Goal: Task Accomplishment & Management: Use online tool/utility

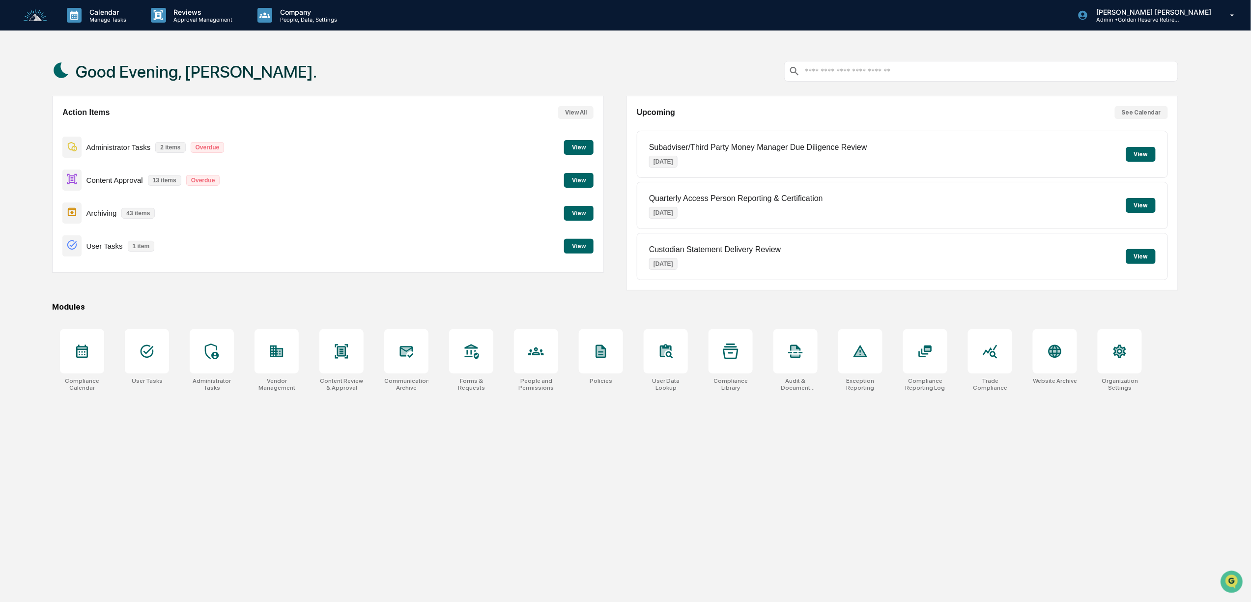
click at [574, 178] on button "View" at bounding box center [578, 180] width 29 height 15
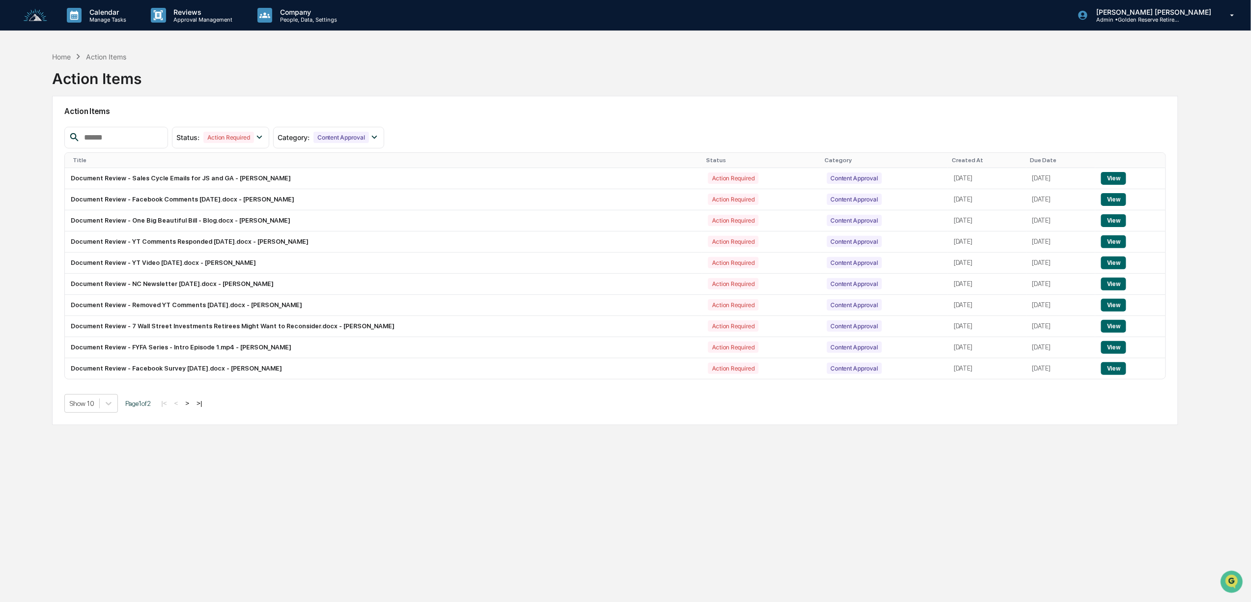
click at [192, 407] on button ">" at bounding box center [187, 403] width 10 height 8
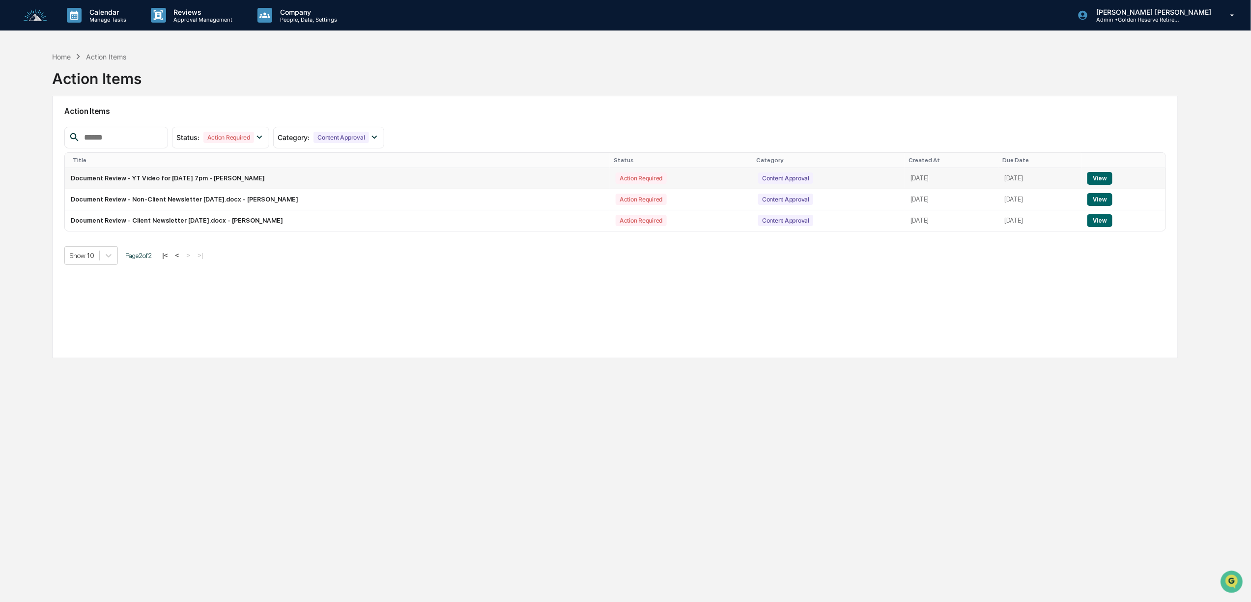
click at [1107, 175] on button "View" at bounding box center [1099, 178] width 25 height 13
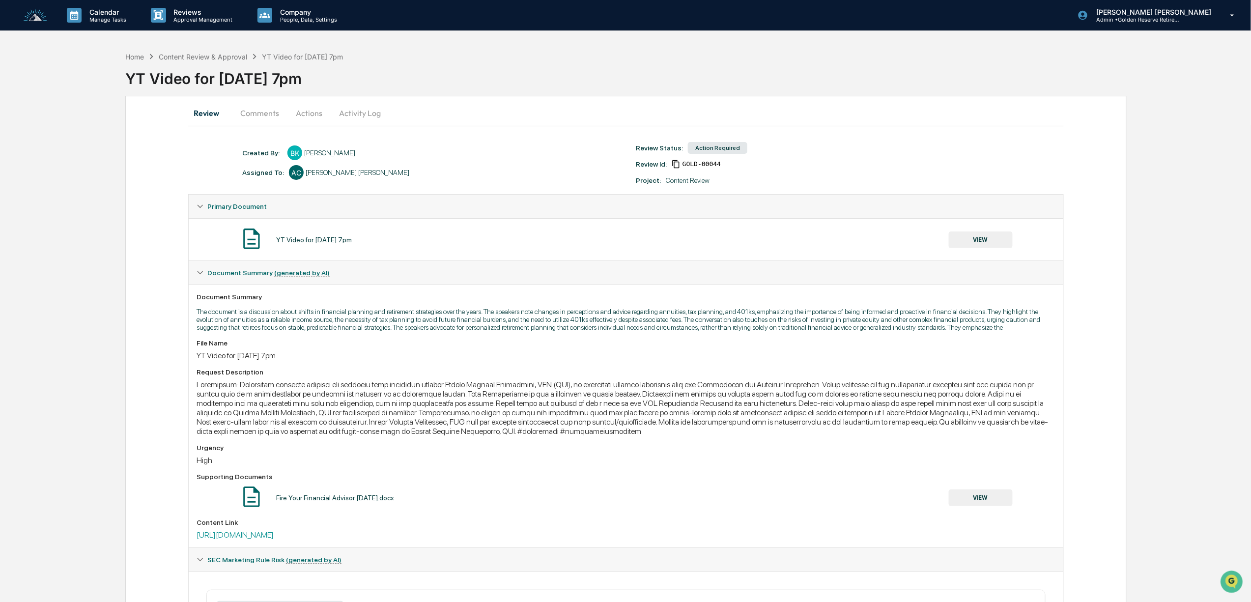
click at [998, 241] on button "VIEW" at bounding box center [981, 239] width 64 height 17
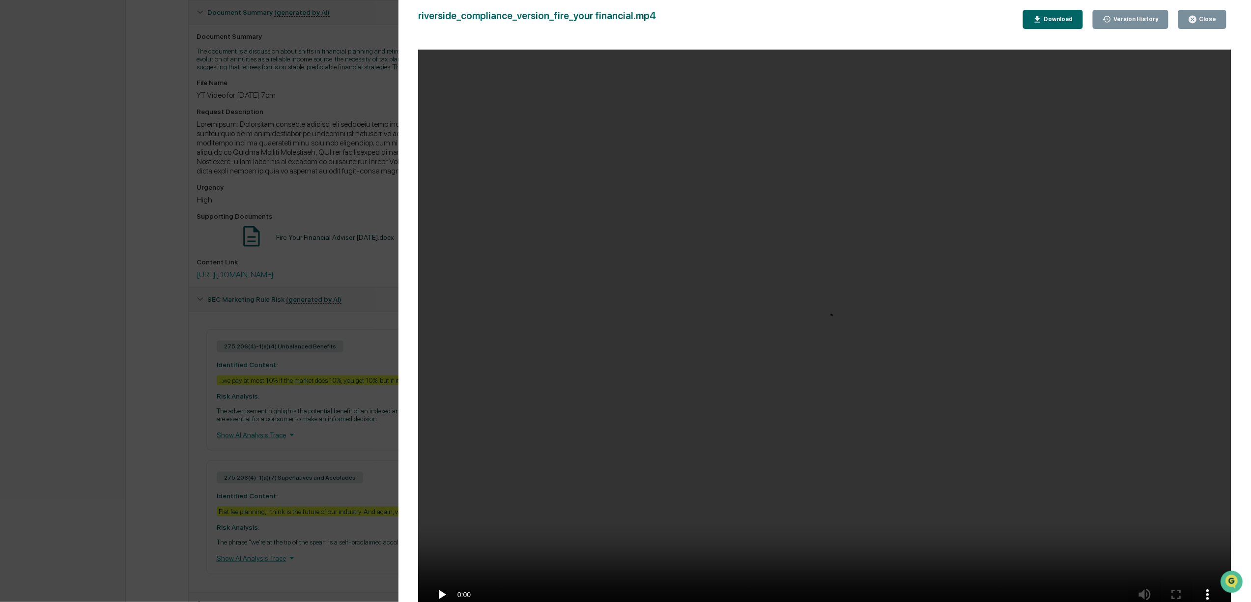
scroll to position [262, 0]
click at [346, 213] on div "Version History [DATE] 01:14 PM [PERSON_NAME] riverside_compliance_version_fire…" at bounding box center [625, 301] width 1251 height 602
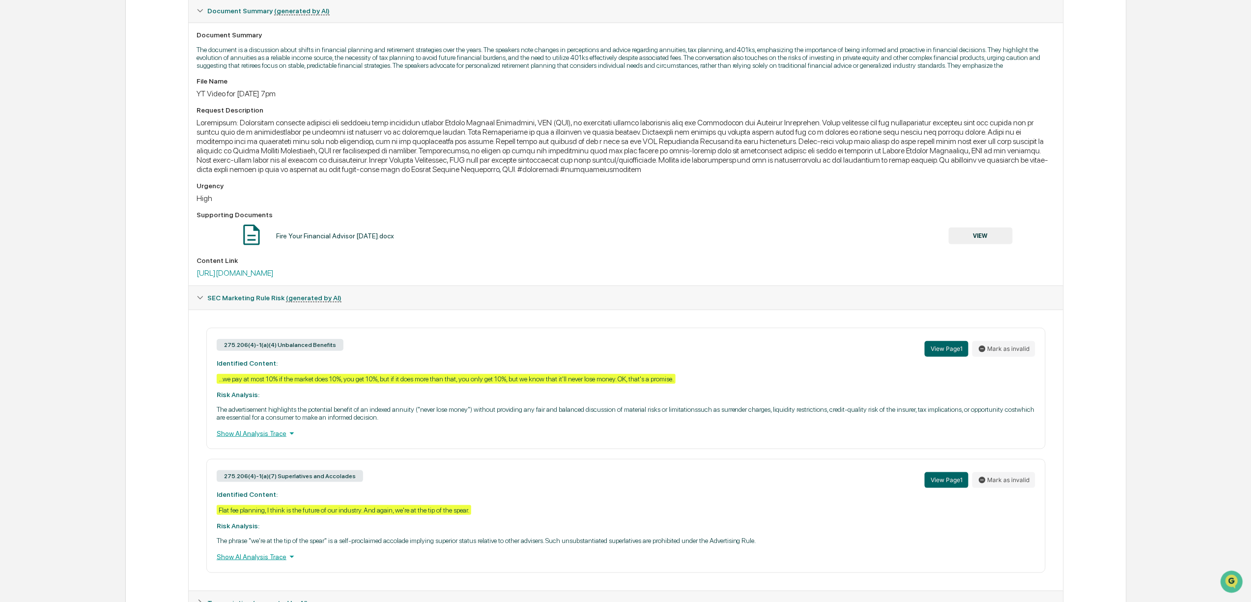
scroll to position [0, 0]
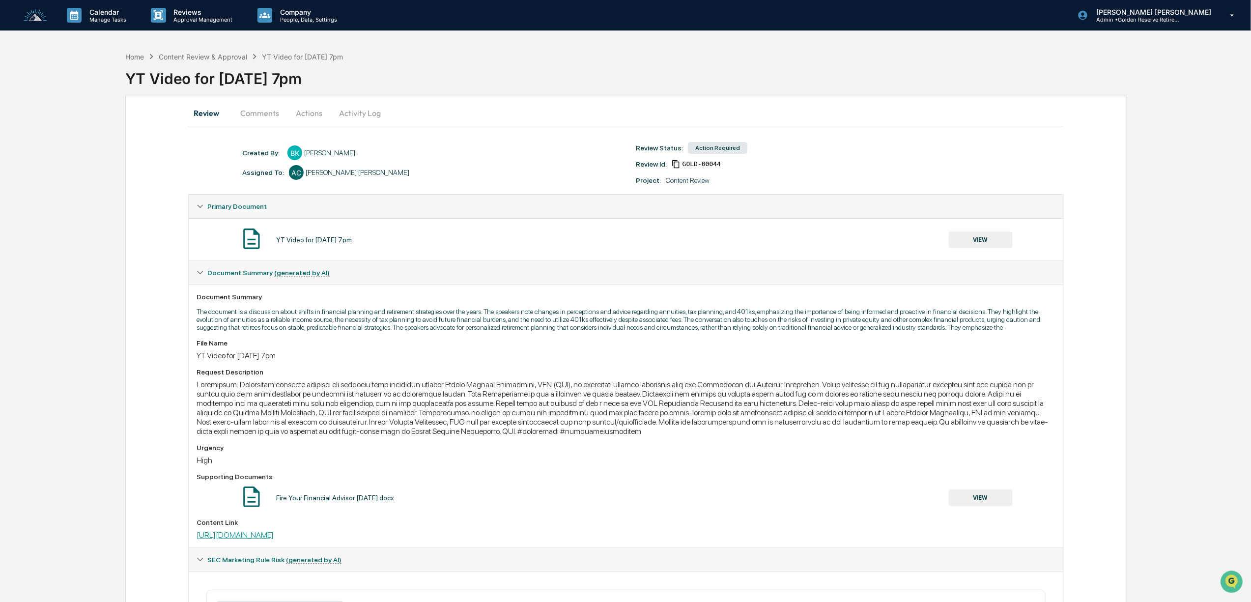
click at [274, 539] on link "[URL][DOMAIN_NAME]" at bounding box center [234, 534] width 77 height 9
drag, startPoint x: 869, startPoint y: 539, endPoint x: 122, endPoint y: 545, distance: 747.2
click at [122, 545] on div "Home Content Review & Approval YT Video for [DATE] 7pm YT Video for [DATE] 7pm …" at bounding box center [625, 474] width 1251 height 855
copy link "[URL][DOMAIN_NAME]"
click at [32, 14] on img at bounding box center [36, 15] width 24 height 13
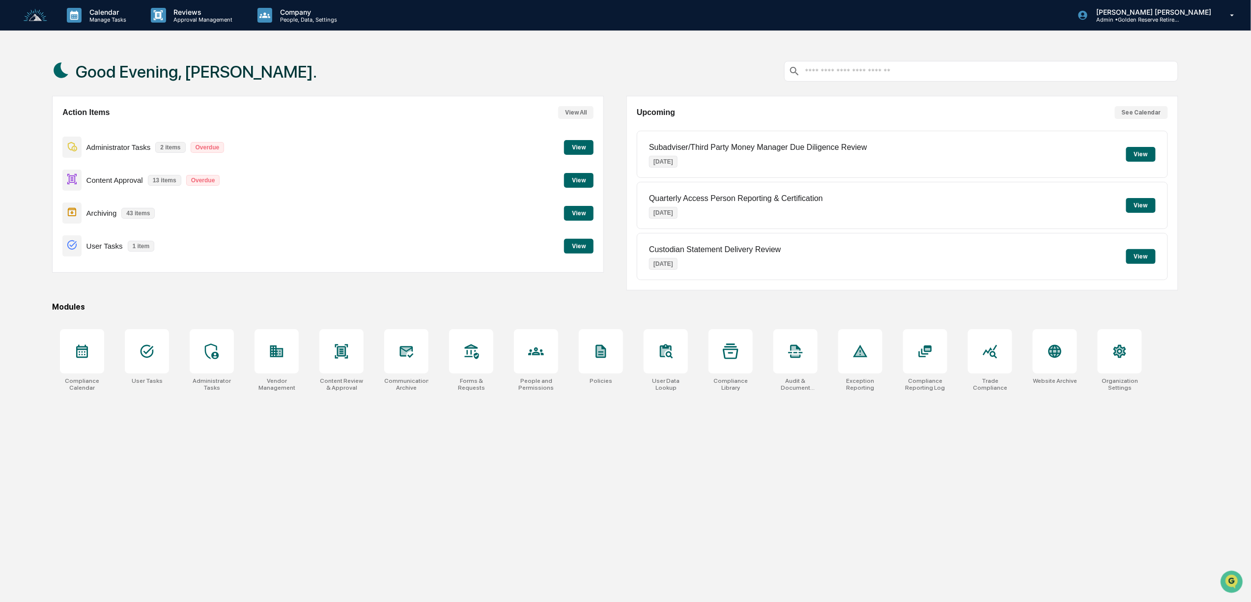
click at [576, 179] on button "View" at bounding box center [578, 180] width 29 height 15
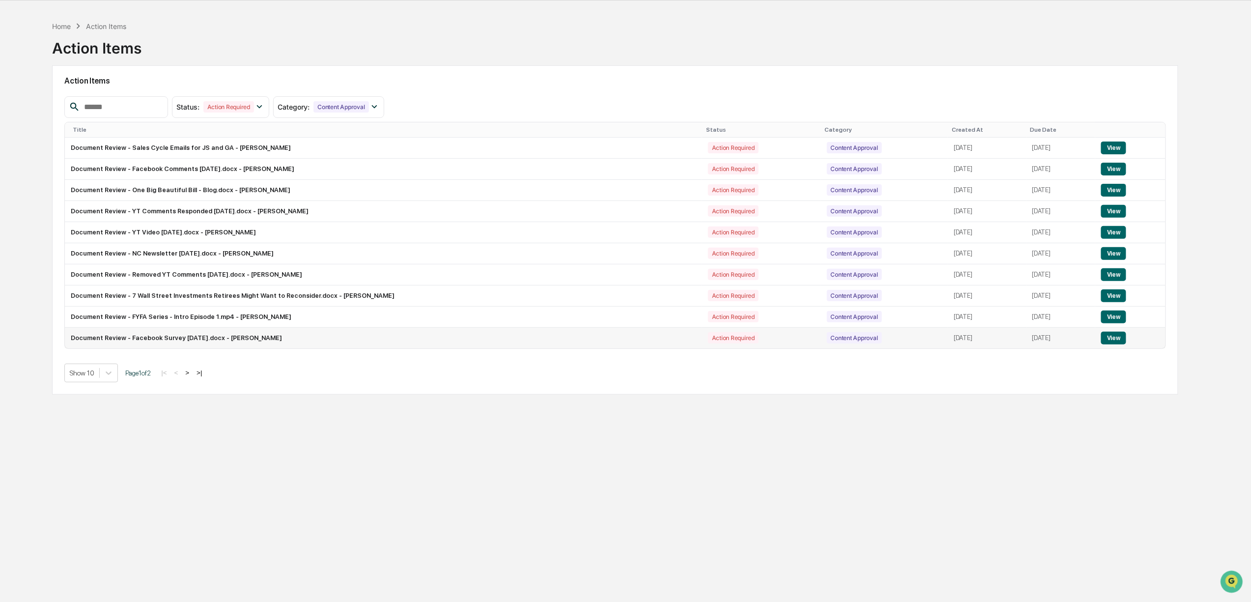
scroll to position [47, 0]
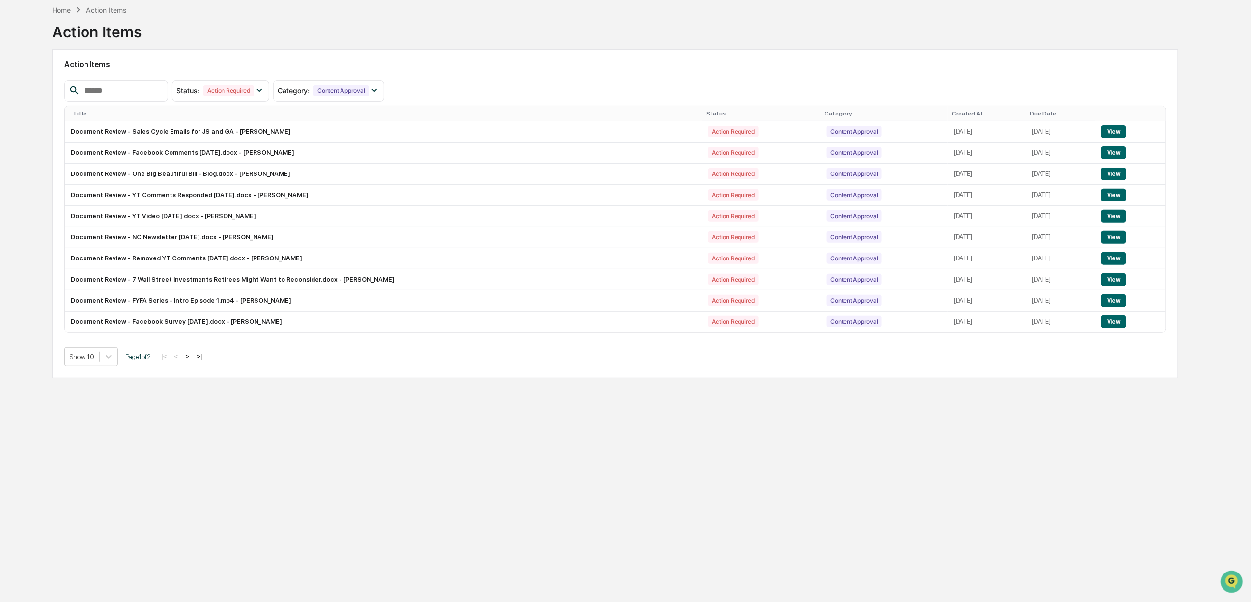
click at [192, 361] on button ">" at bounding box center [187, 356] width 10 height 8
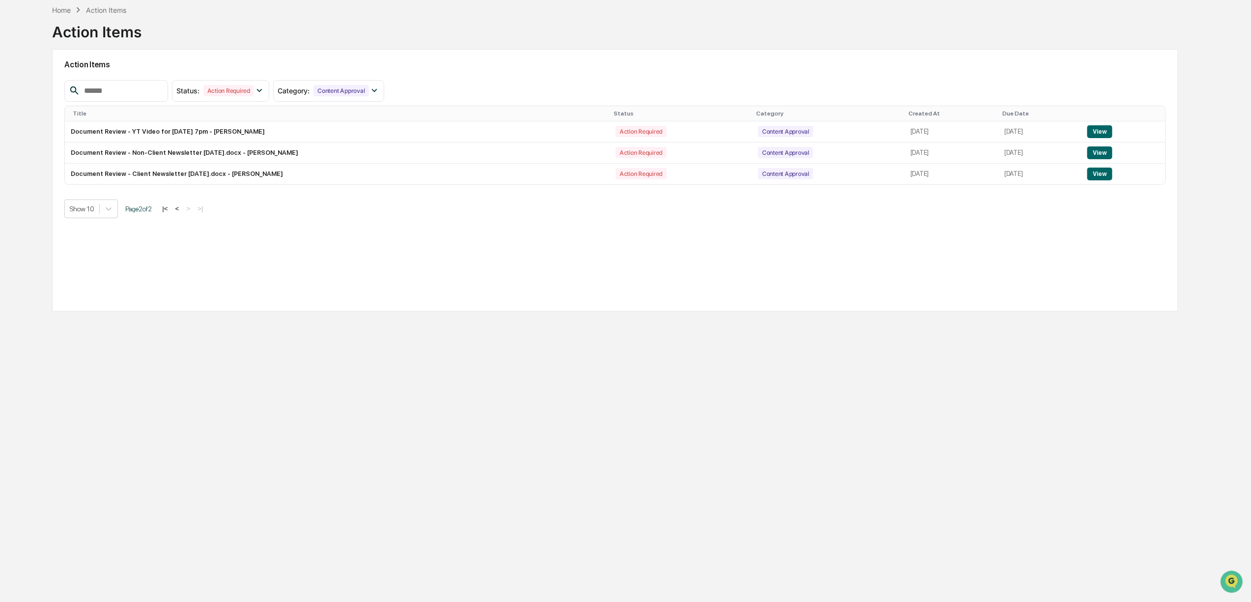
click at [182, 211] on button "<" at bounding box center [177, 208] width 10 height 8
